Goal: Obtain resource: Download file/media

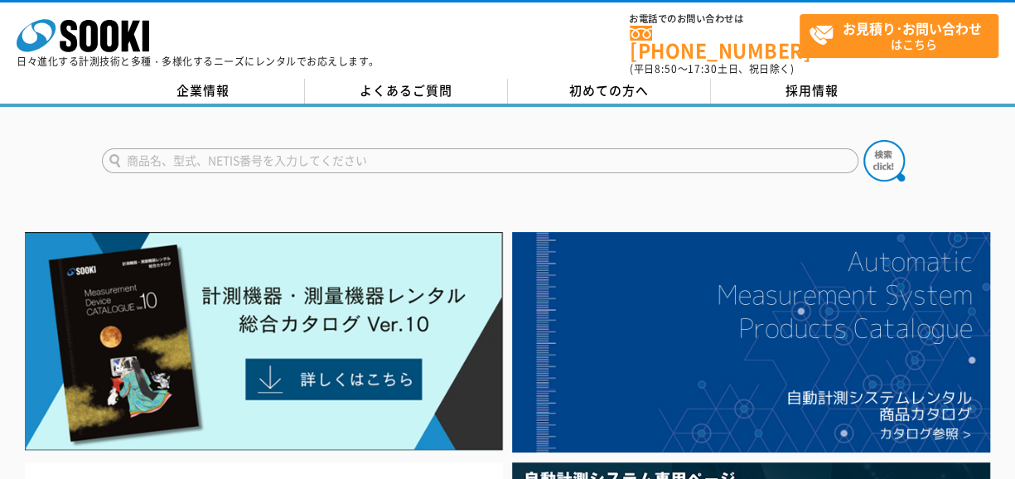
click at [202, 154] on input "text" at bounding box center [480, 160] width 757 height 25
type input "かおから"
click at [888, 158] on img at bounding box center [884, 160] width 41 height 41
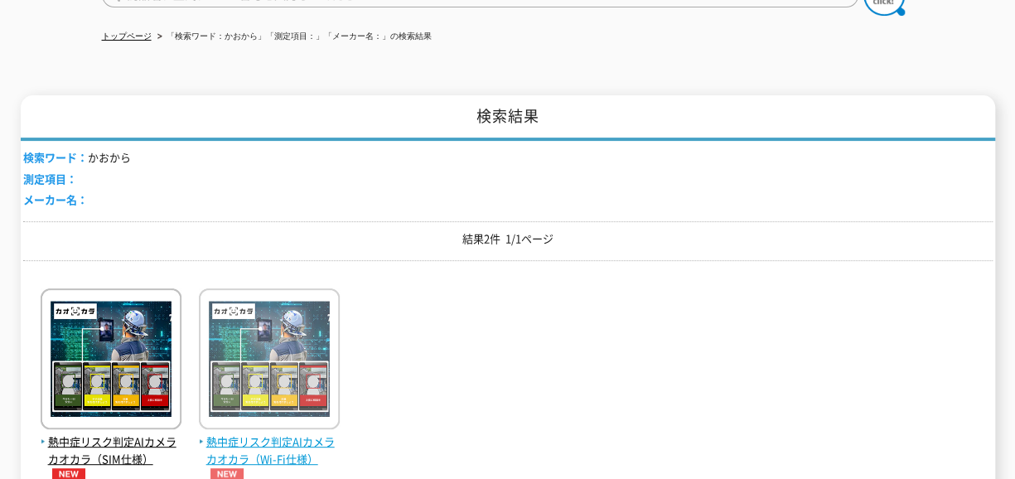
scroll to position [249, 0]
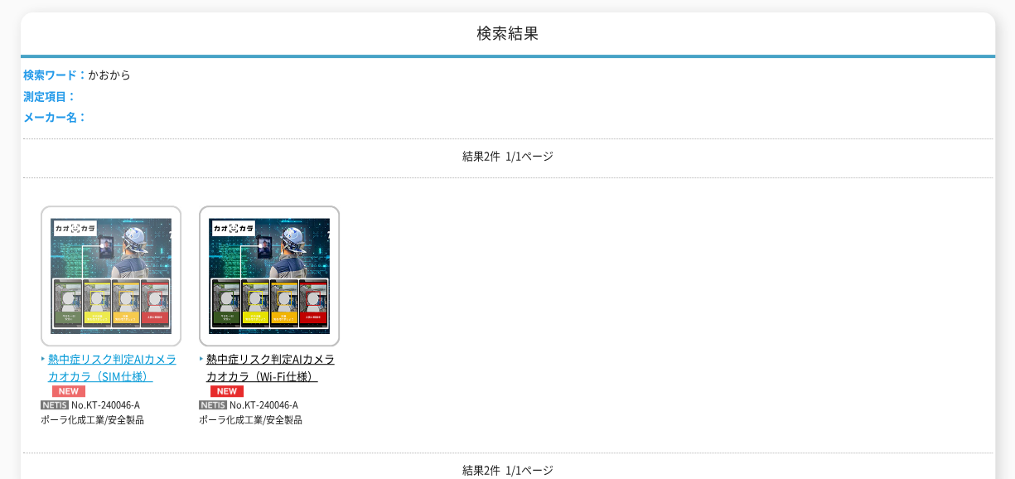
click at [123, 359] on span "熱中症リスク判定AIカメラ カオカラ（SIM仕様）" at bounding box center [111, 374] width 141 height 46
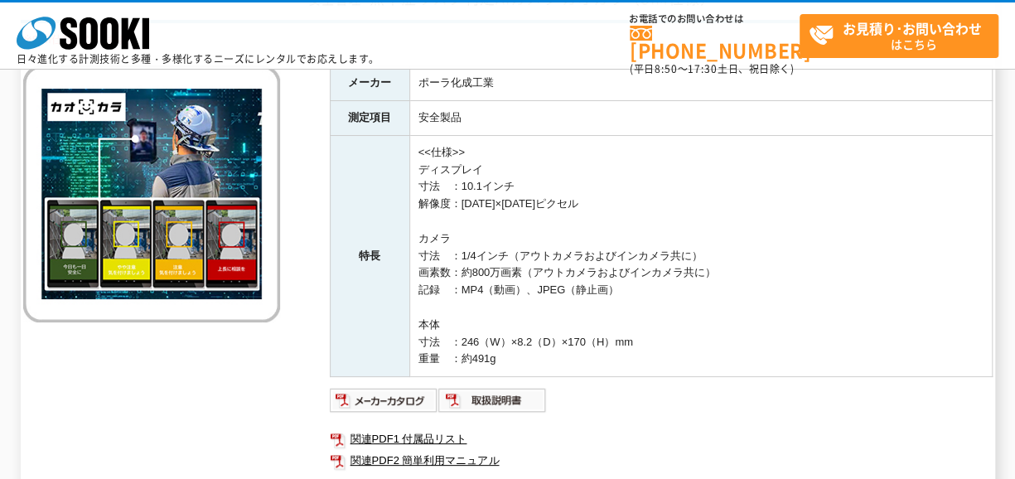
scroll to position [249, 0]
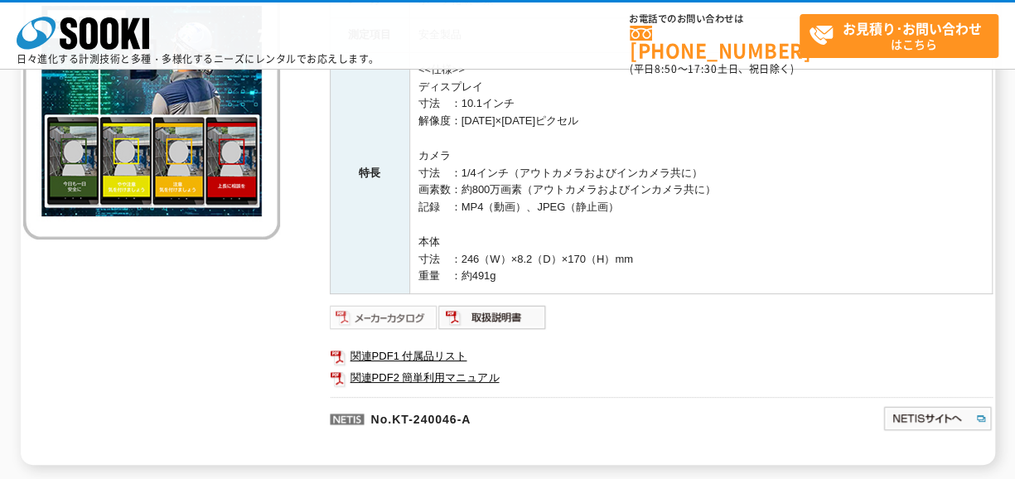
click at [419, 317] on img at bounding box center [384, 317] width 109 height 27
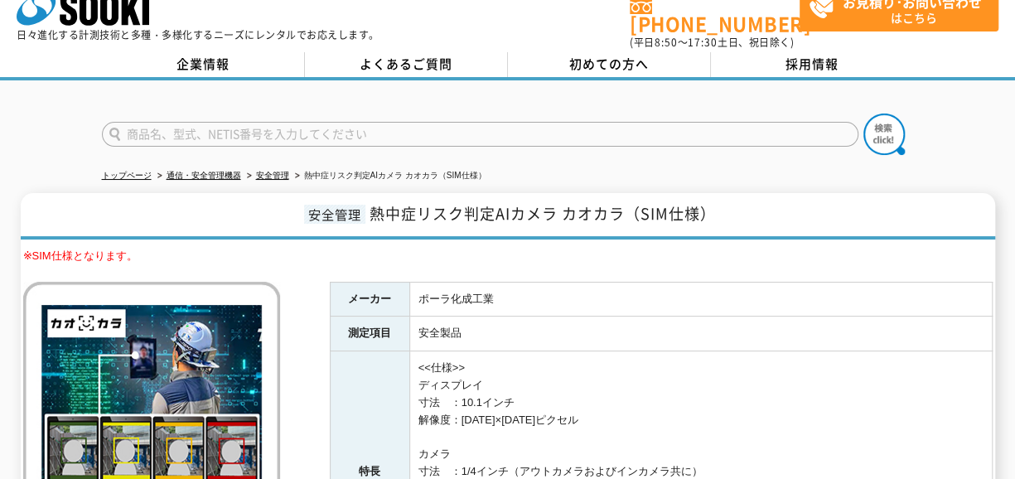
scroll to position [0, 0]
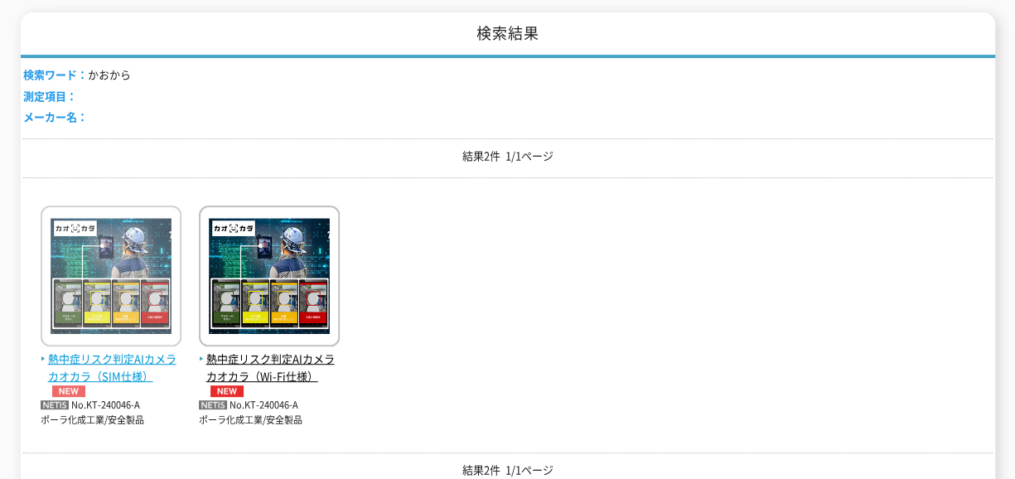
click at [140, 259] on img at bounding box center [111, 278] width 141 height 145
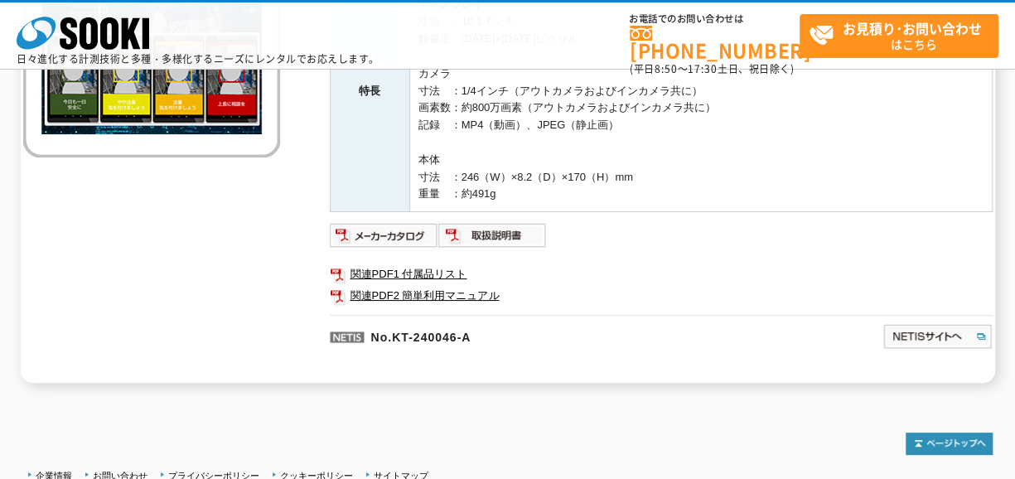
scroll to position [332, 0]
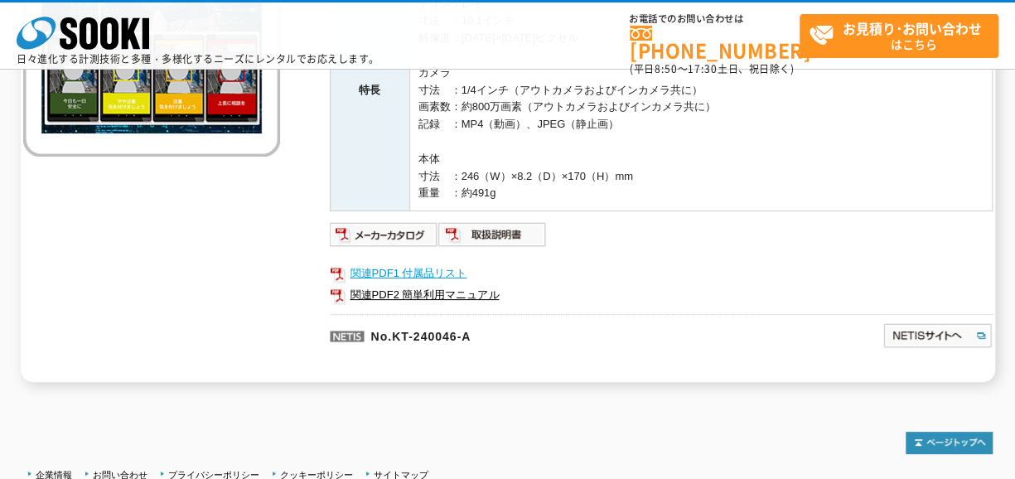
click at [419, 274] on link "関連PDF1 付属品リスト" at bounding box center [661, 274] width 663 height 22
